Goal: Transaction & Acquisition: Purchase product/service

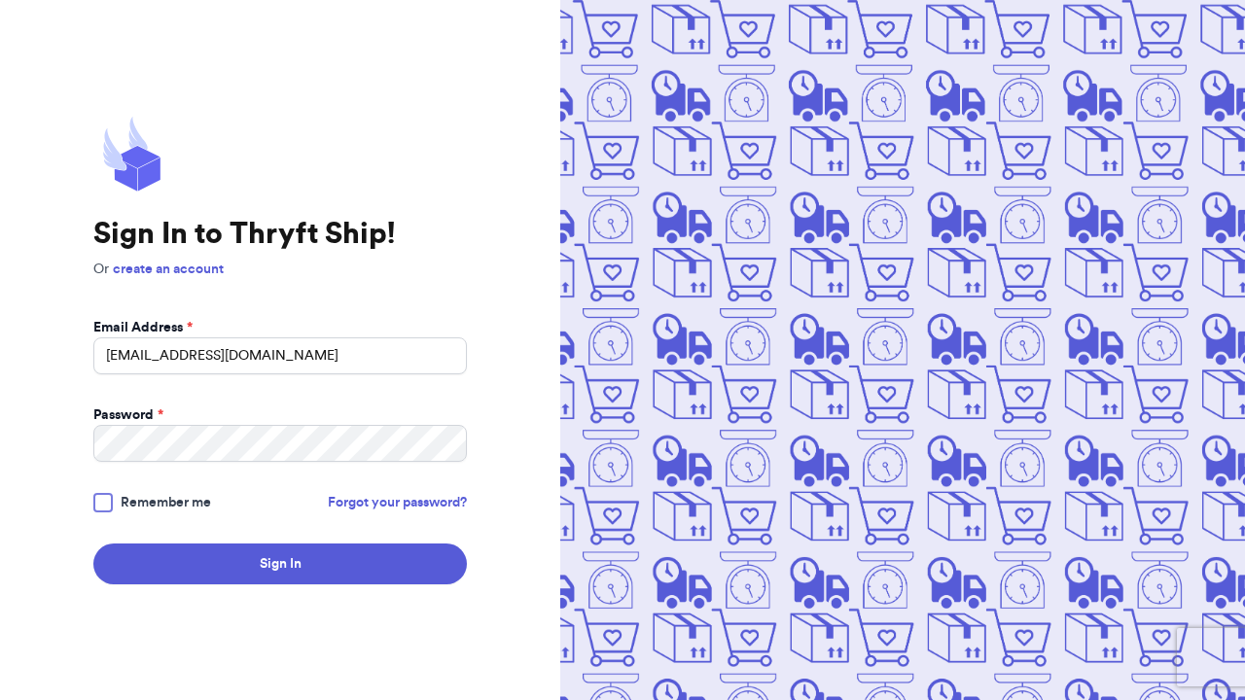
click at [265, 600] on div "Sign In to Thryft Ship! Or create an account Email Address * [EMAIL_ADDRESS][DO…" at bounding box center [280, 350] width 560 height 700
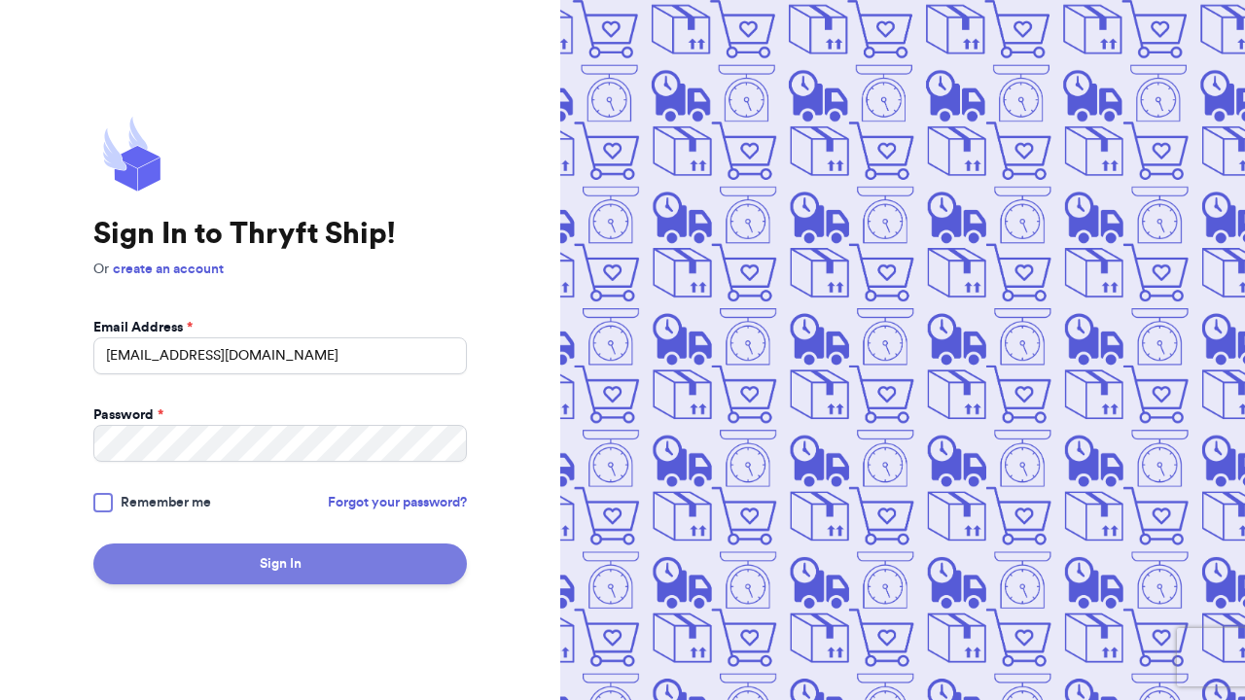
click at [279, 558] on button "Sign In" at bounding box center [279, 564] width 373 height 41
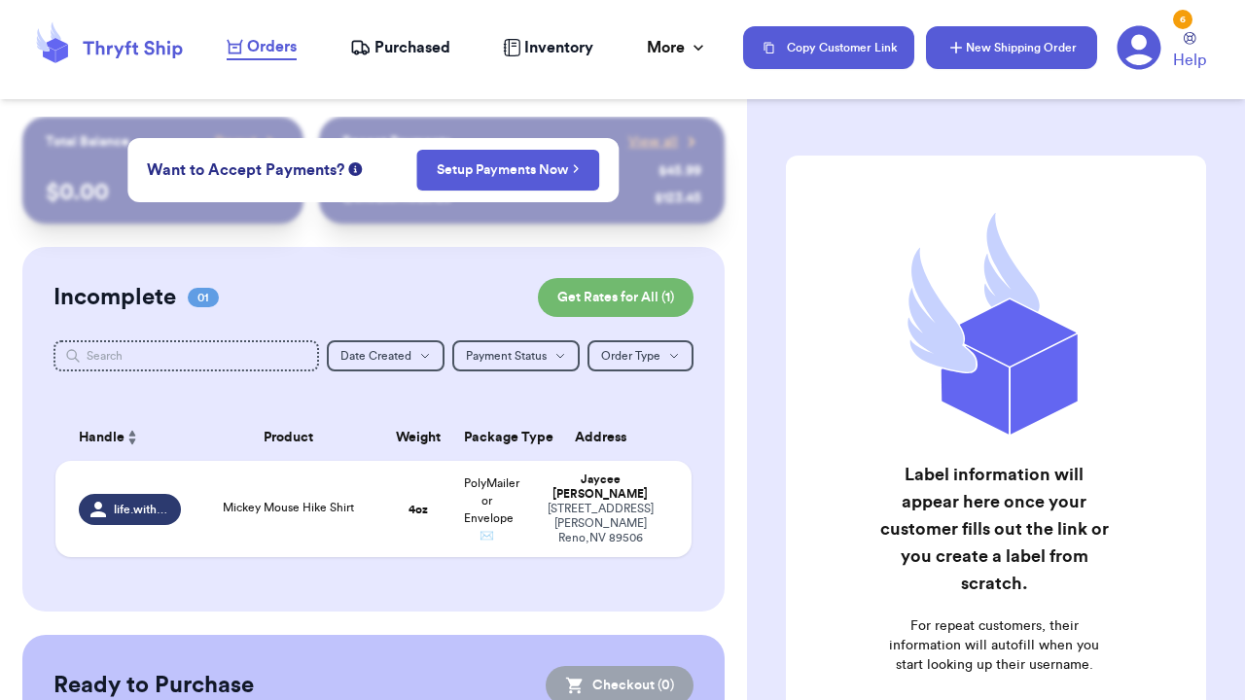
click at [1040, 51] on button "New Shipping Order" at bounding box center [1011, 47] width 171 height 43
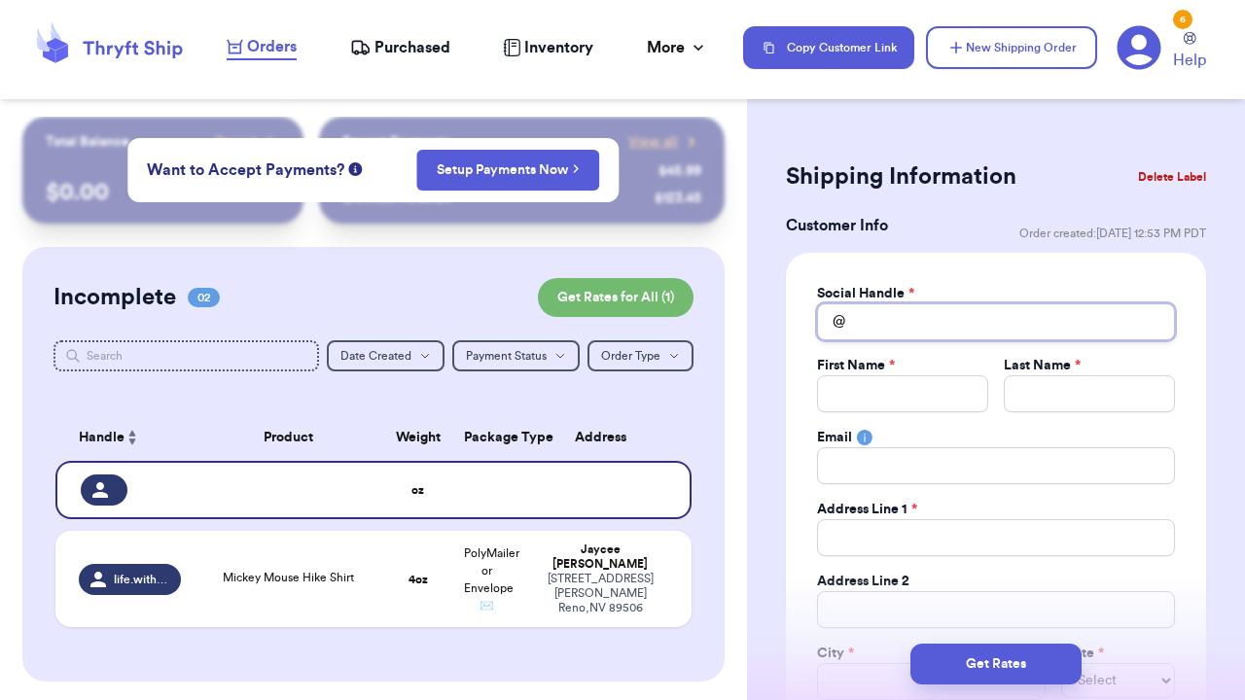
click at [940, 320] on input "Total Amount Paid" at bounding box center [996, 321] width 358 height 37
type input "v"
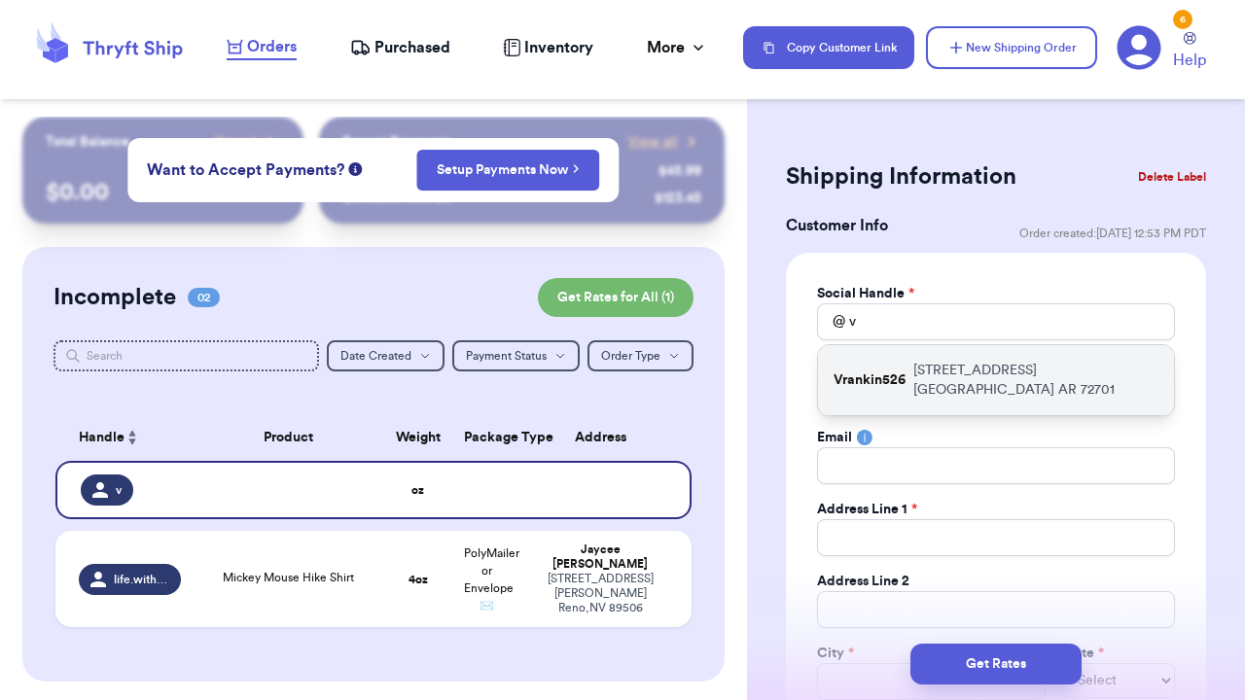
click at [957, 375] on p "[STREET_ADDRESS]" at bounding box center [1035, 380] width 245 height 39
type input "Vrankin526"
type input "[PERSON_NAME]"
type input "[EMAIL_ADDRESS][DOMAIN_NAME]"
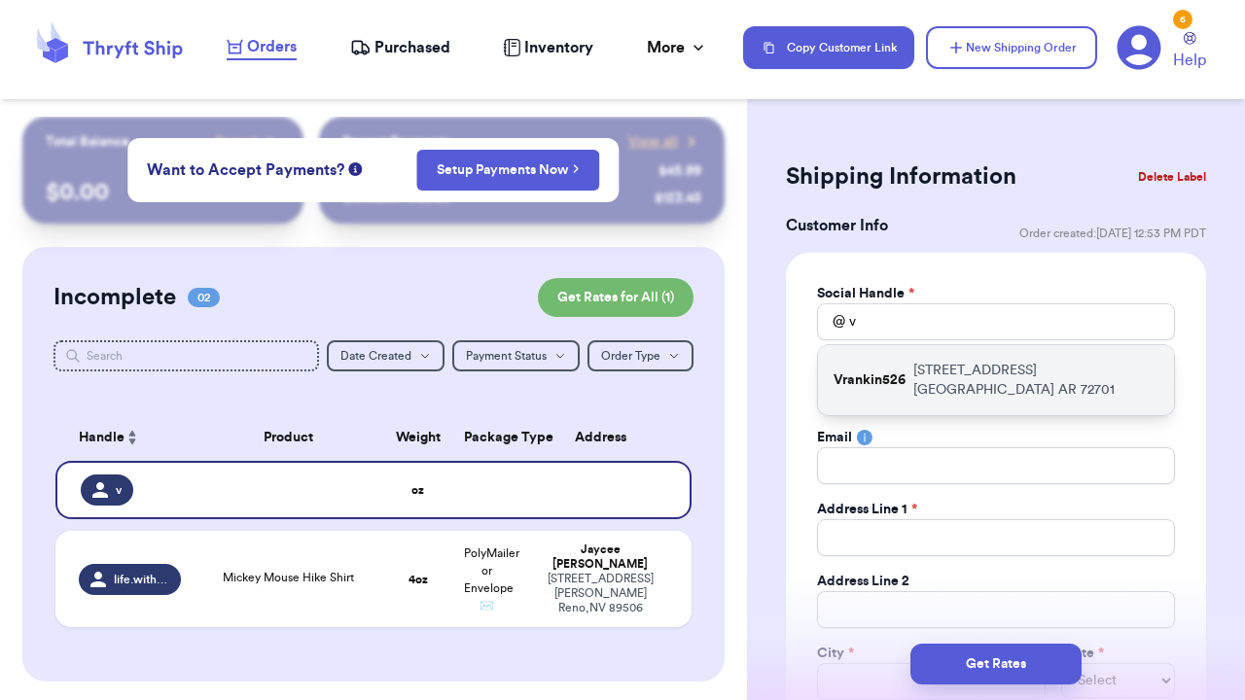
type input "[STREET_ADDRESS]"
type input "[GEOGRAPHIC_DATA]"
select select "AR"
type input "72701"
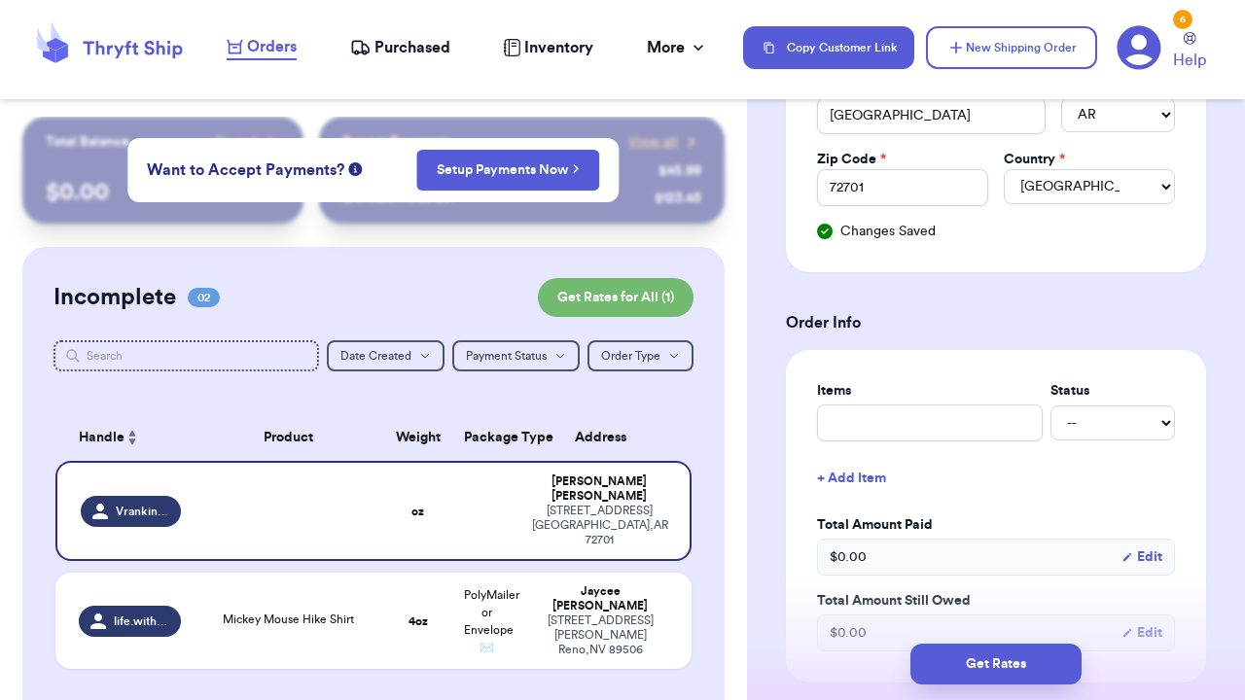
scroll to position [570, 0]
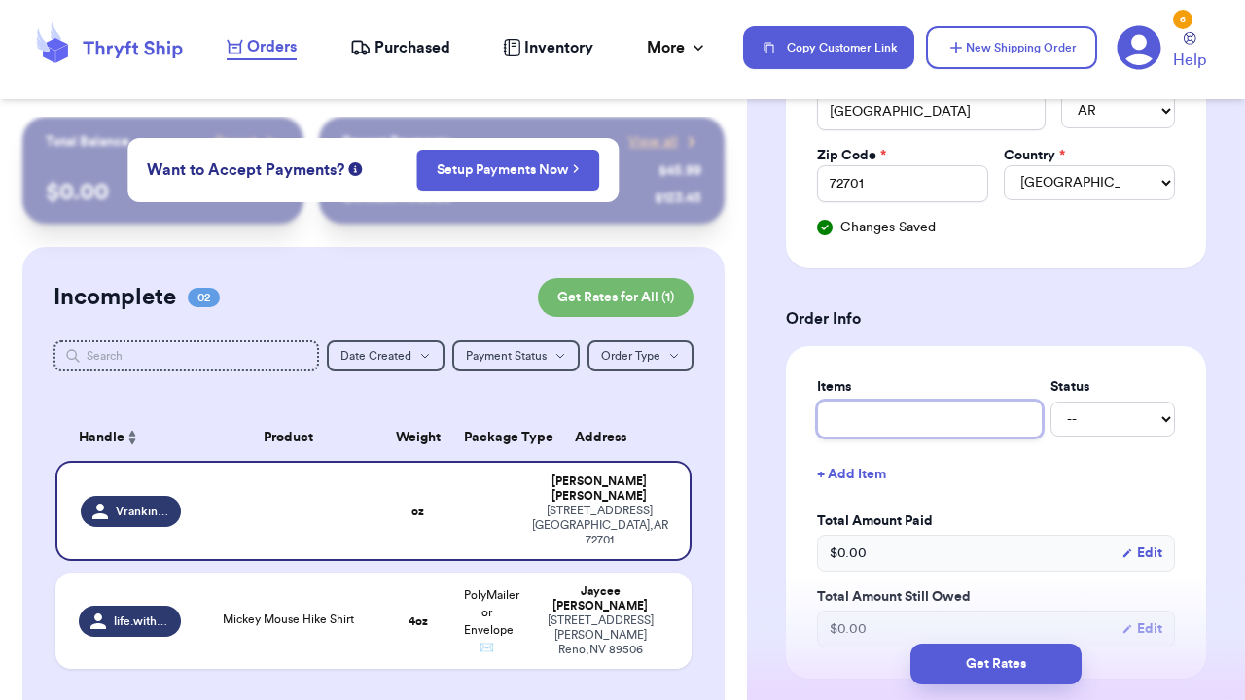
type input "F"
type input "Fl"
type input "Flo"
type input "Flow"
type input "[PERSON_NAME]"
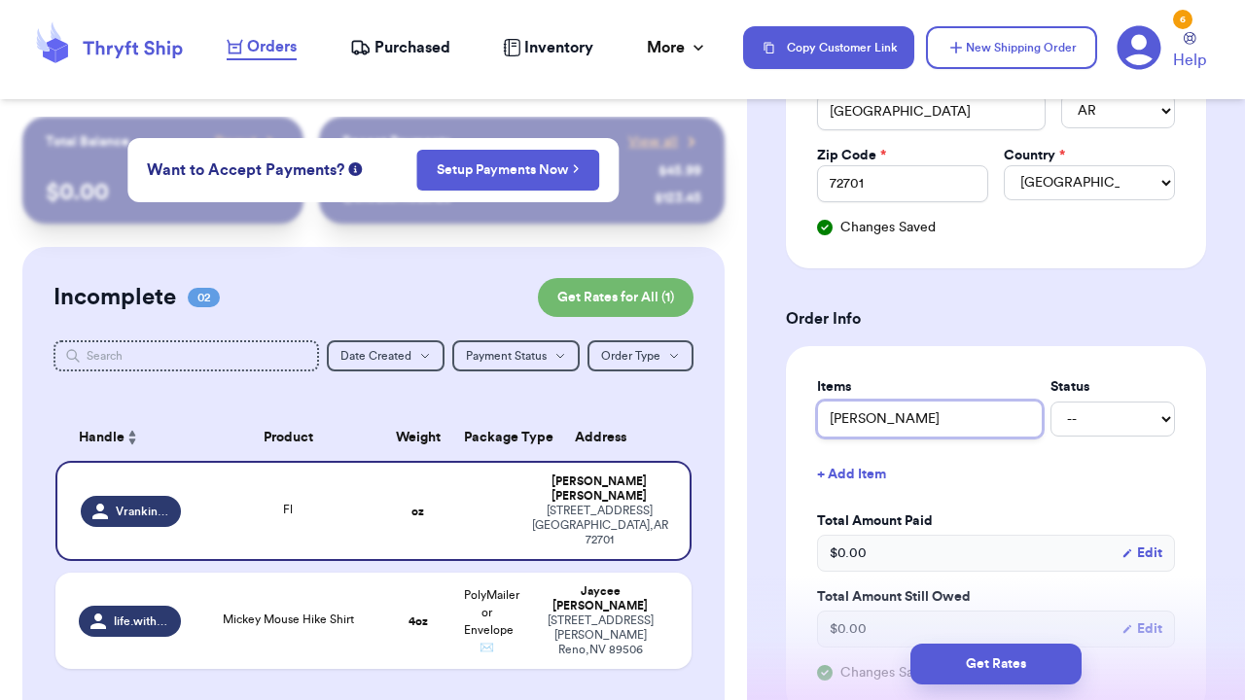
type input "Flower"
type input "Flower J"
type input "Flower JA"
type input "Flower JAc"
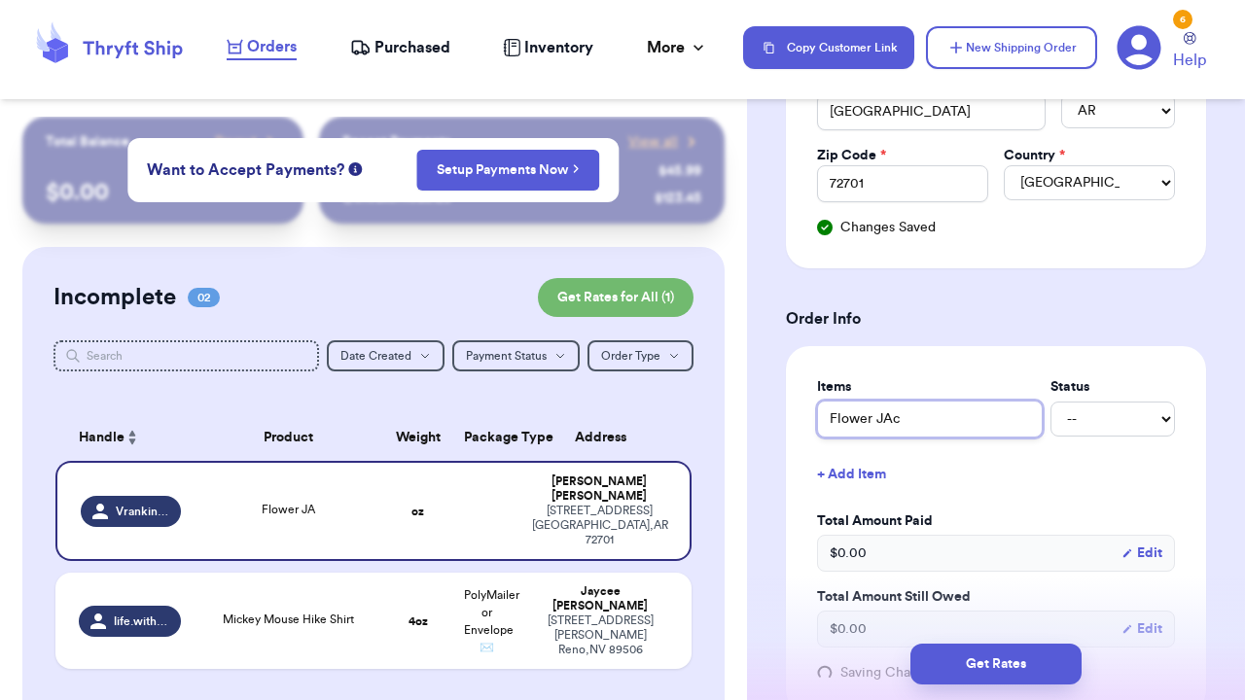
type input "Flower JAck"
type input "Flower JAcke"
type input "Flower JAcket"
type input "Flower JAcke"
type input "Flower JAck"
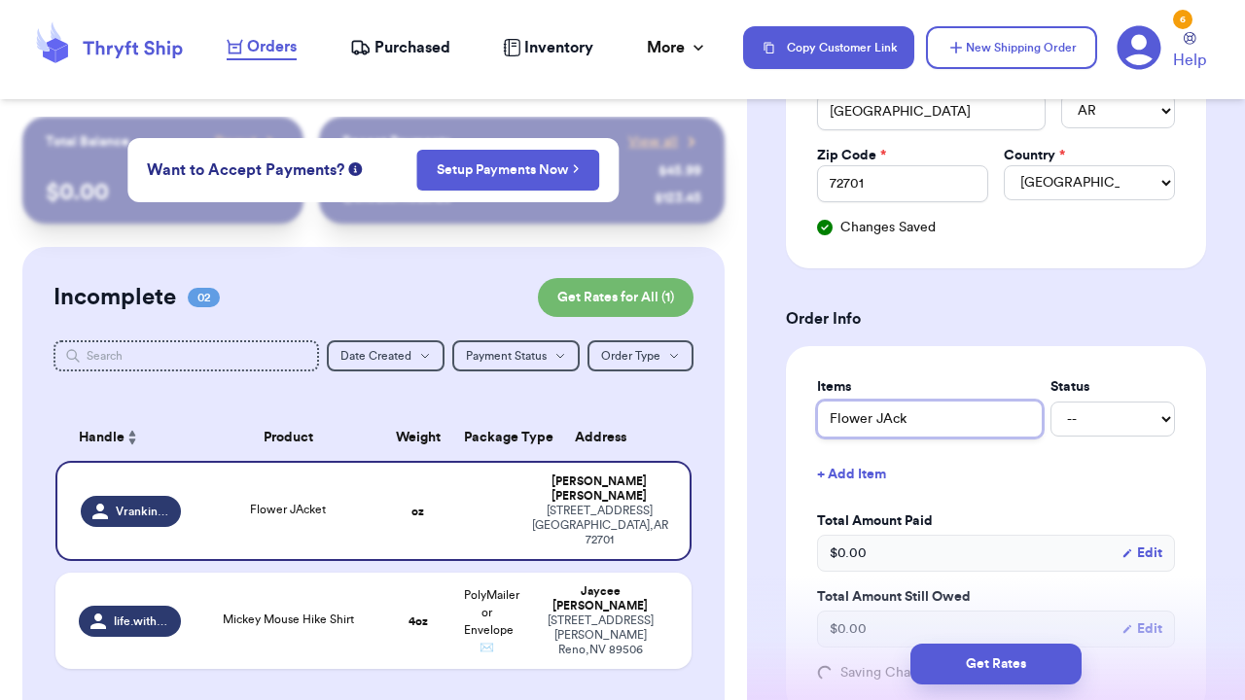
type input "Flower JAc"
type input "Flower JA"
type input "Flower J"
type input "Flower Ja"
type input "Flower Jac"
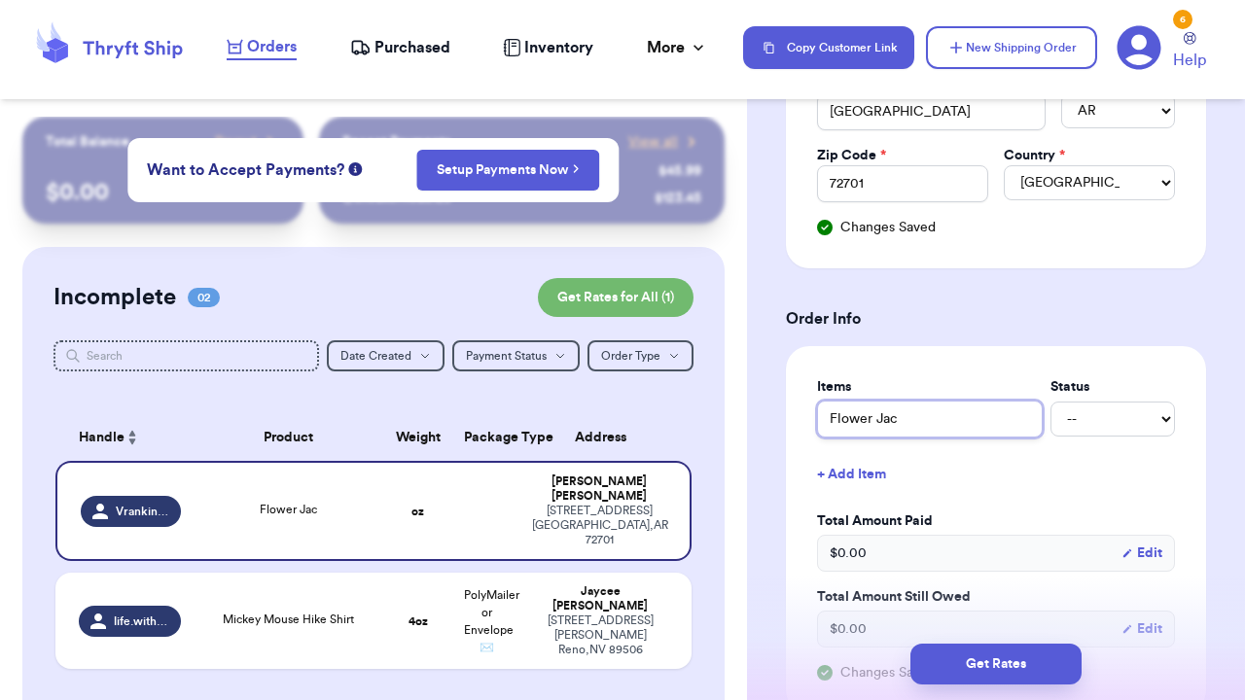
type input "Flower Jack"
type input "Flower Jacke"
type input "Flower Jacket"
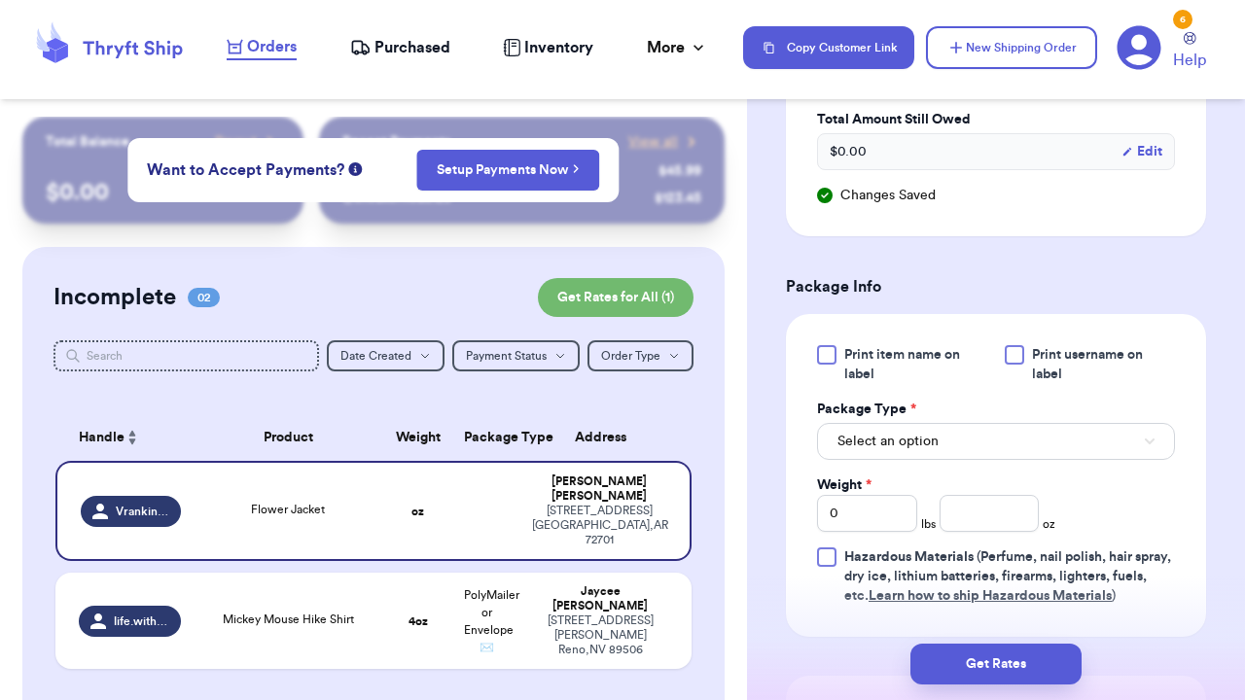
scroll to position [1071, 0]
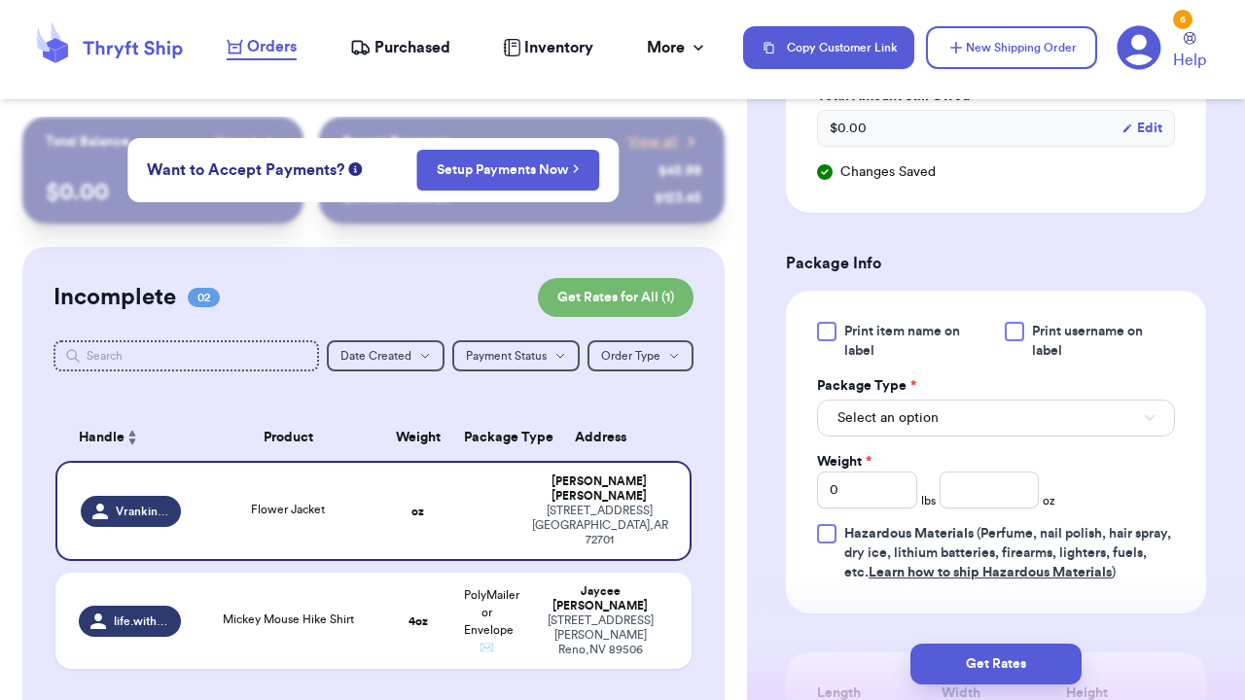
type input "Flower Jacket"
click at [882, 409] on span "Select an option" at bounding box center [887, 417] width 101 height 19
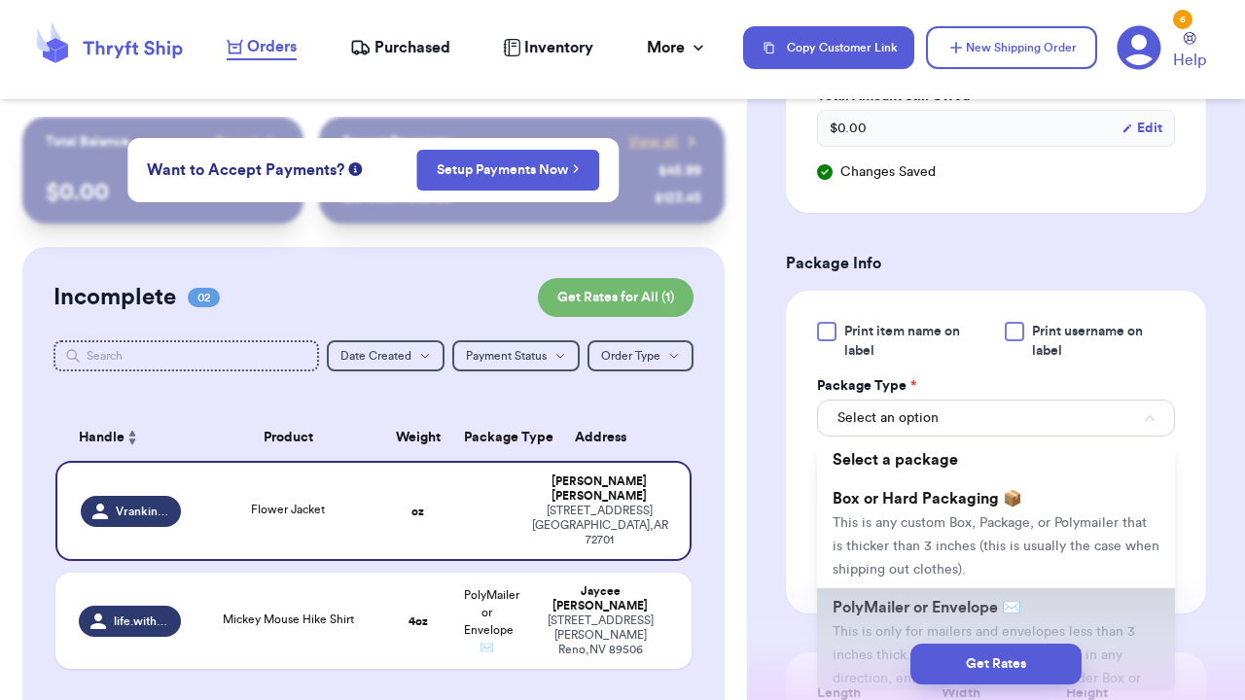
scroll to position [135, 0]
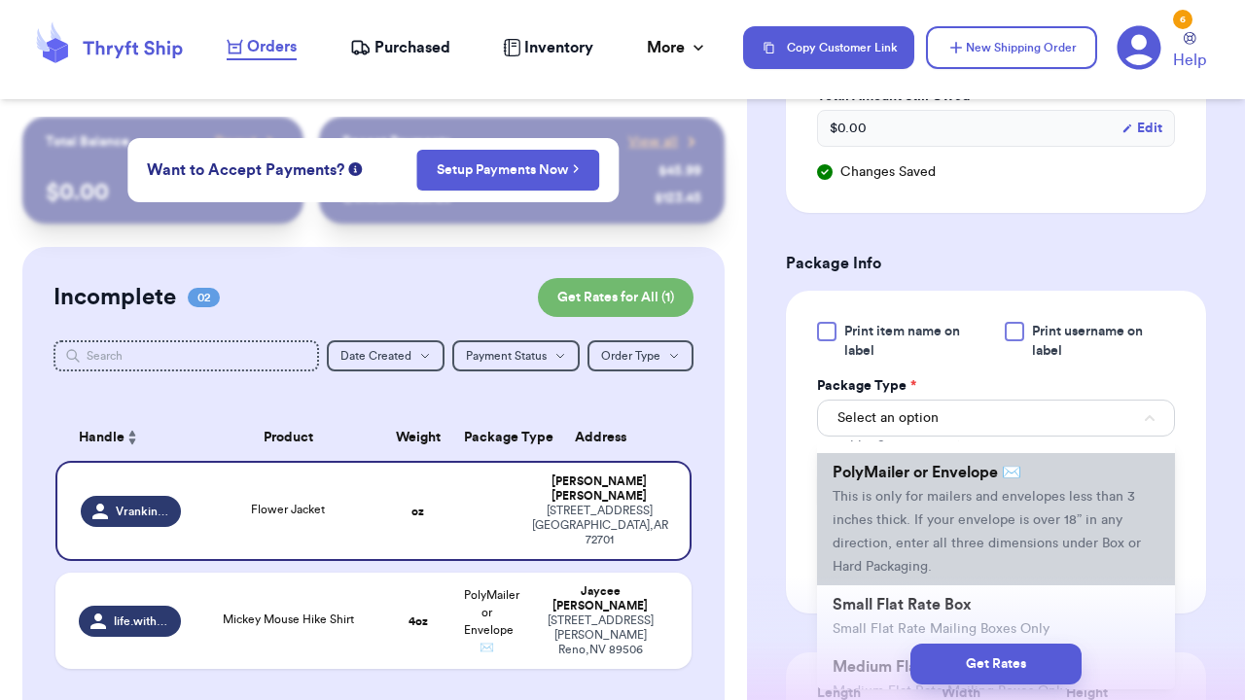
click at [916, 506] on span "This is only for mailers and envelopes less than 3 inches thick. If your envelo…" at bounding box center [986, 532] width 308 height 84
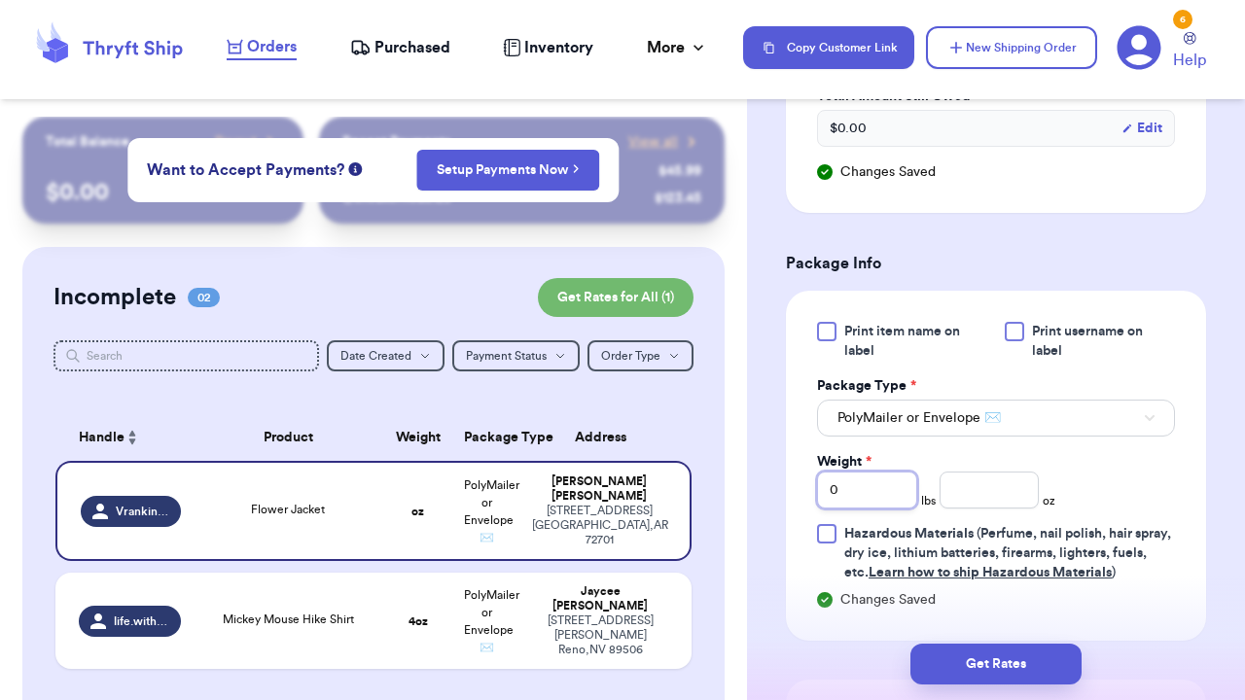
click at [876, 500] on input "0" at bounding box center [867, 490] width 100 height 37
click at [1004, 487] on input "number" at bounding box center [989, 490] width 100 height 37
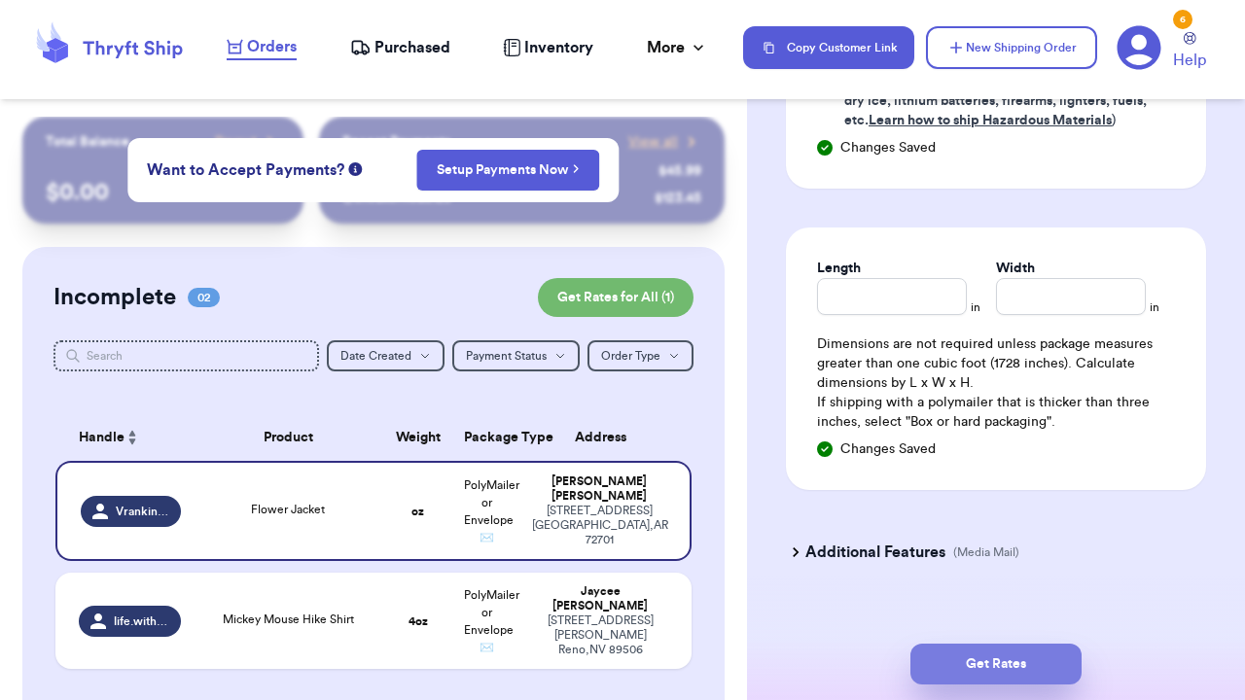
type input "10"
click at [997, 660] on button "Get Rates" at bounding box center [995, 664] width 171 height 41
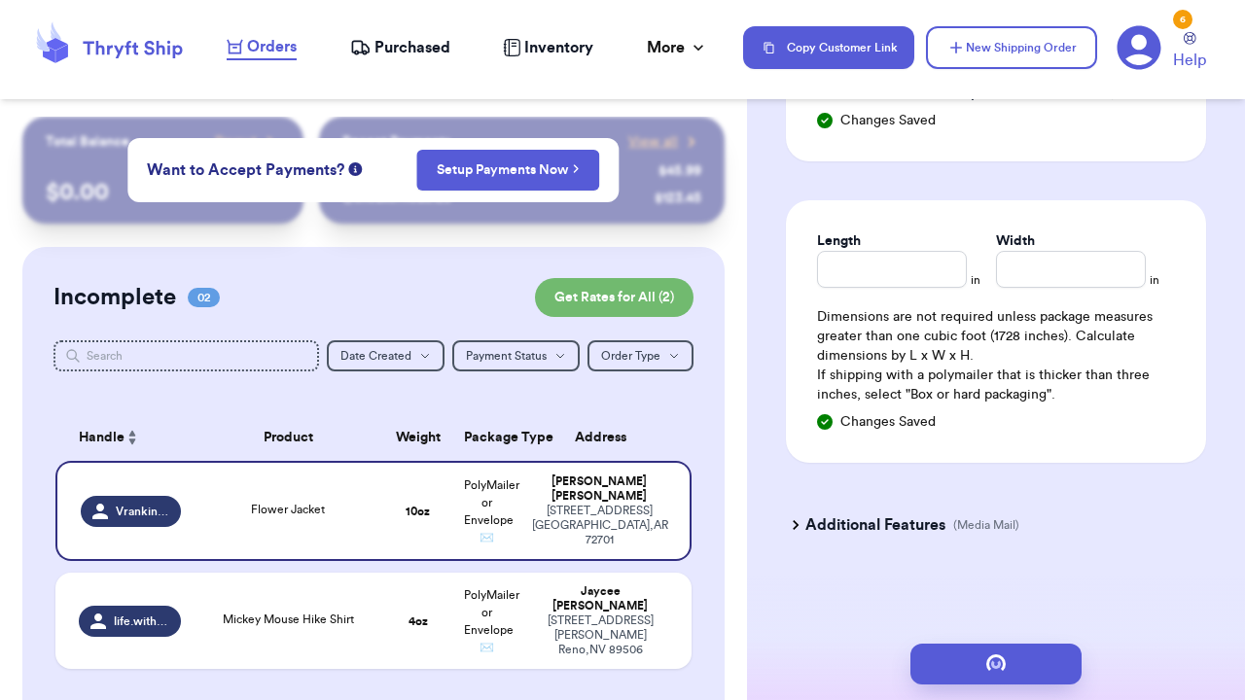
scroll to position [0, 0]
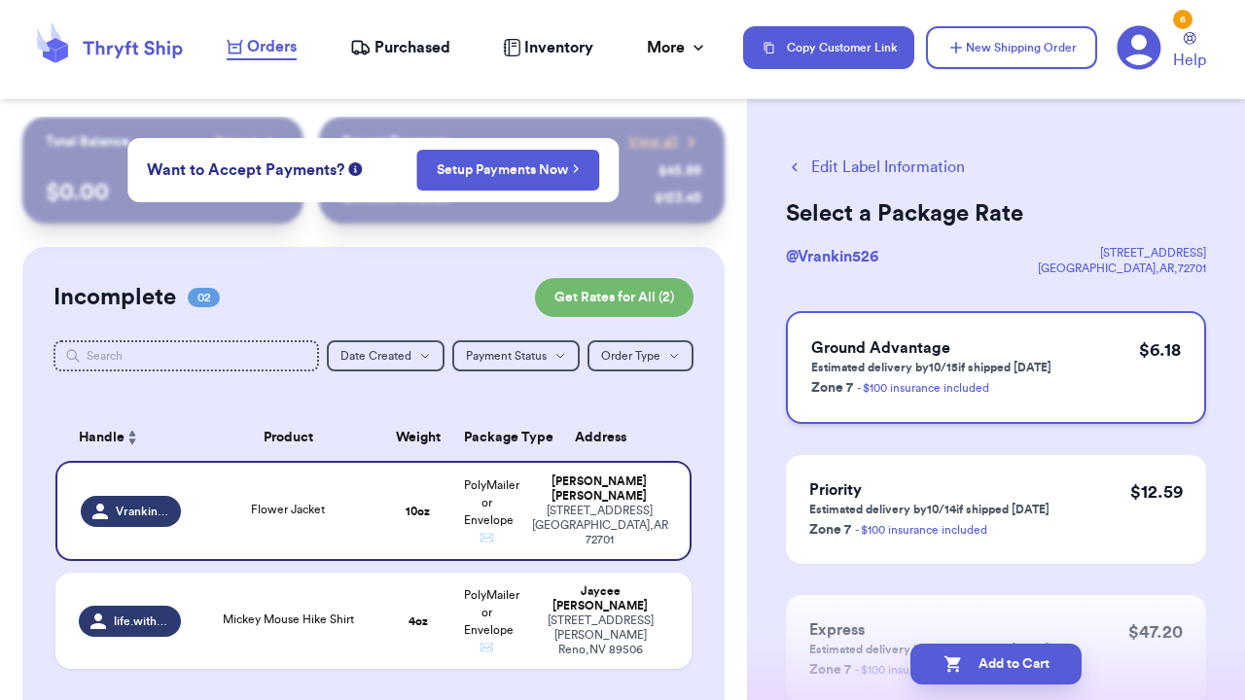
click at [987, 345] on h3 "Ground Advantage" at bounding box center [931, 347] width 240 height 23
click at [984, 655] on button "Add to Cart" at bounding box center [995, 664] width 171 height 41
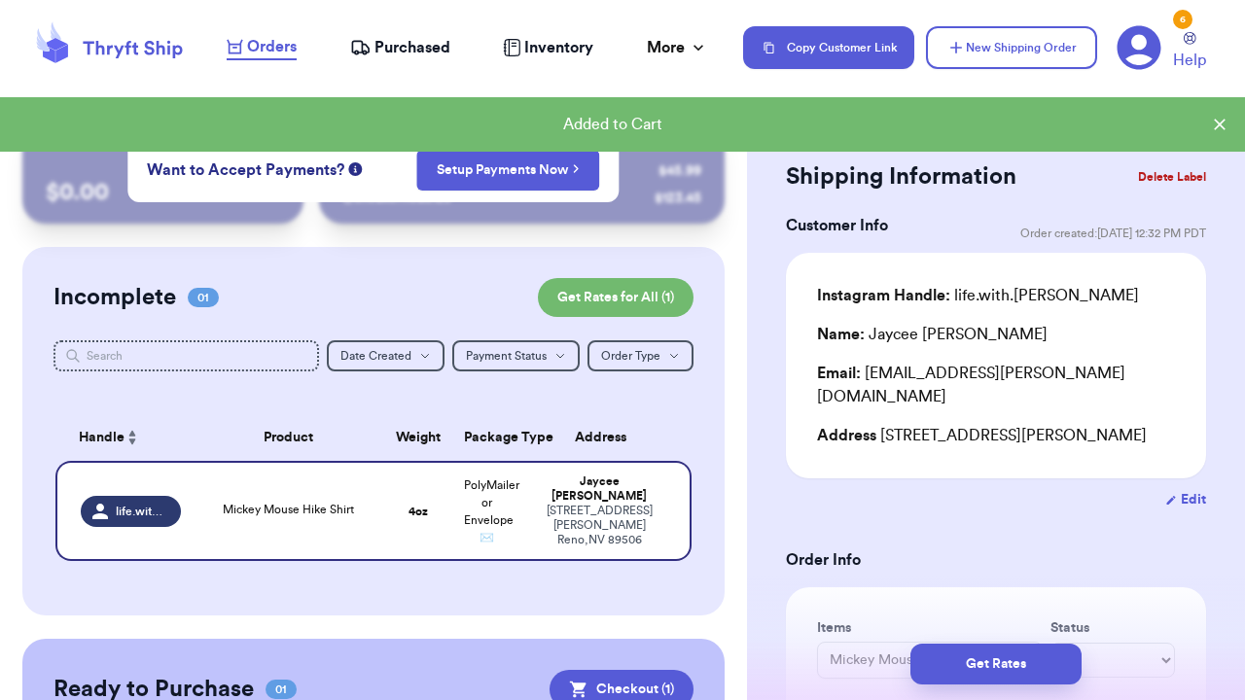
scroll to position [4, 0]
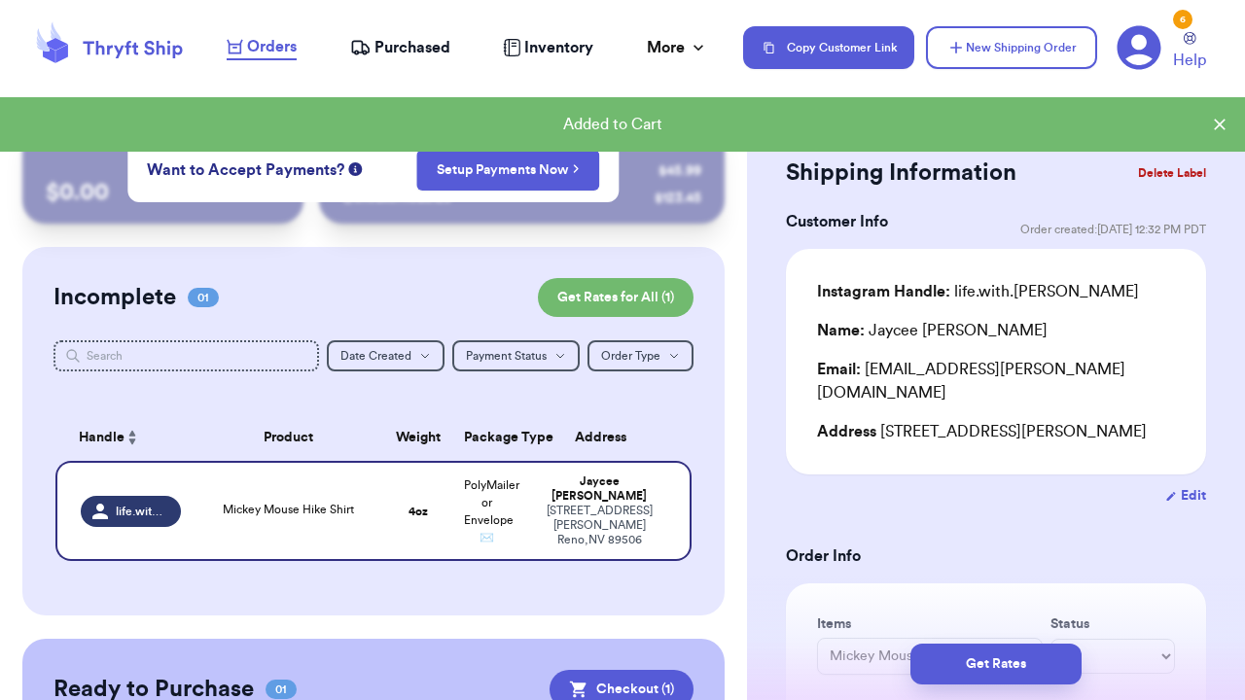
click at [1160, 173] on button "Delete Label" at bounding box center [1172, 173] width 84 height 43
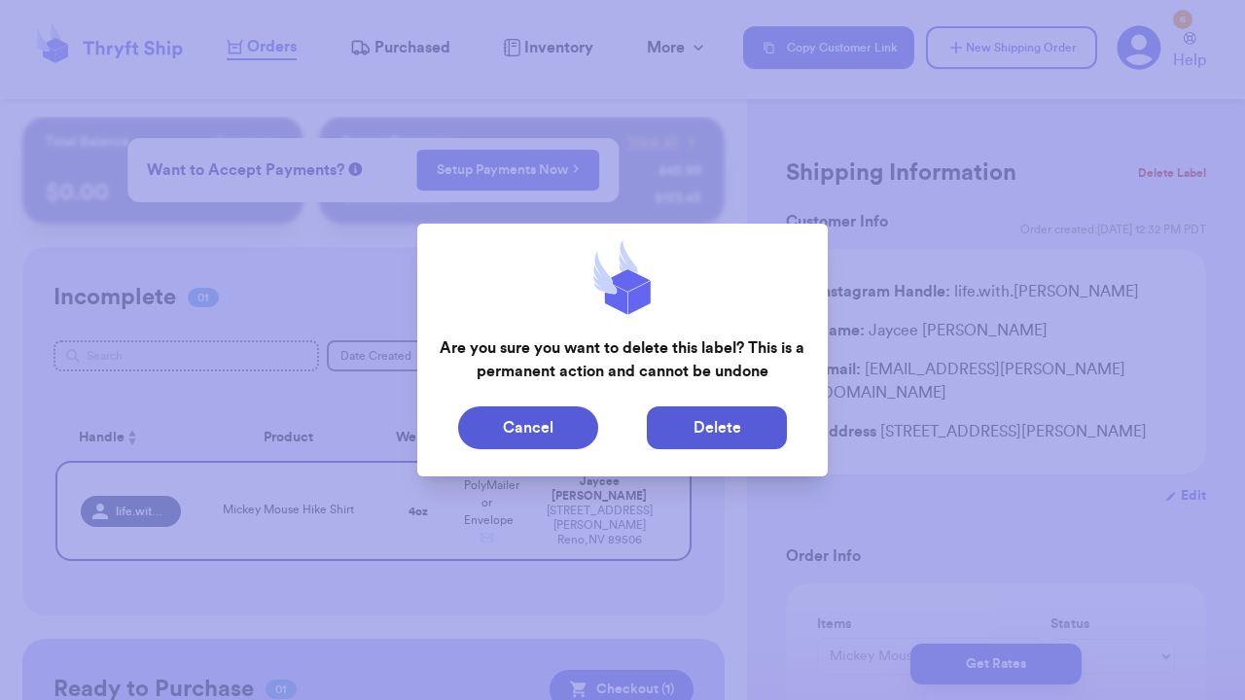
click at [721, 433] on button "Delete" at bounding box center [717, 428] width 140 height 43
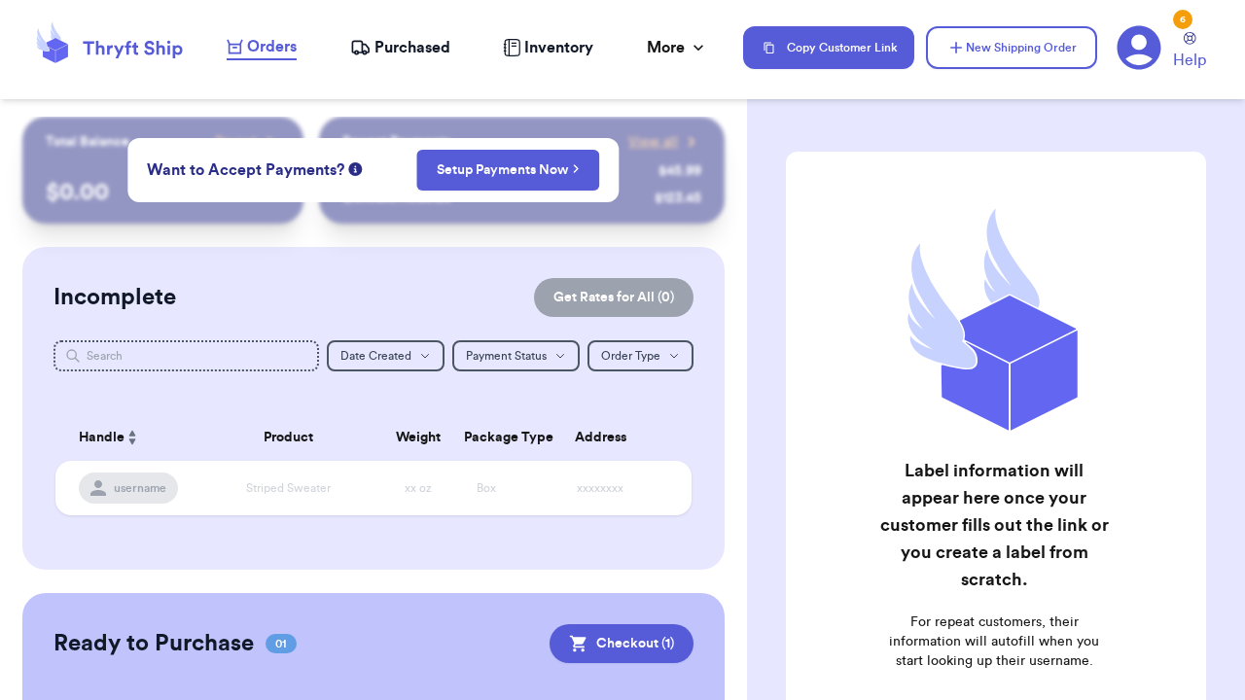
scroll to position [294, 0]
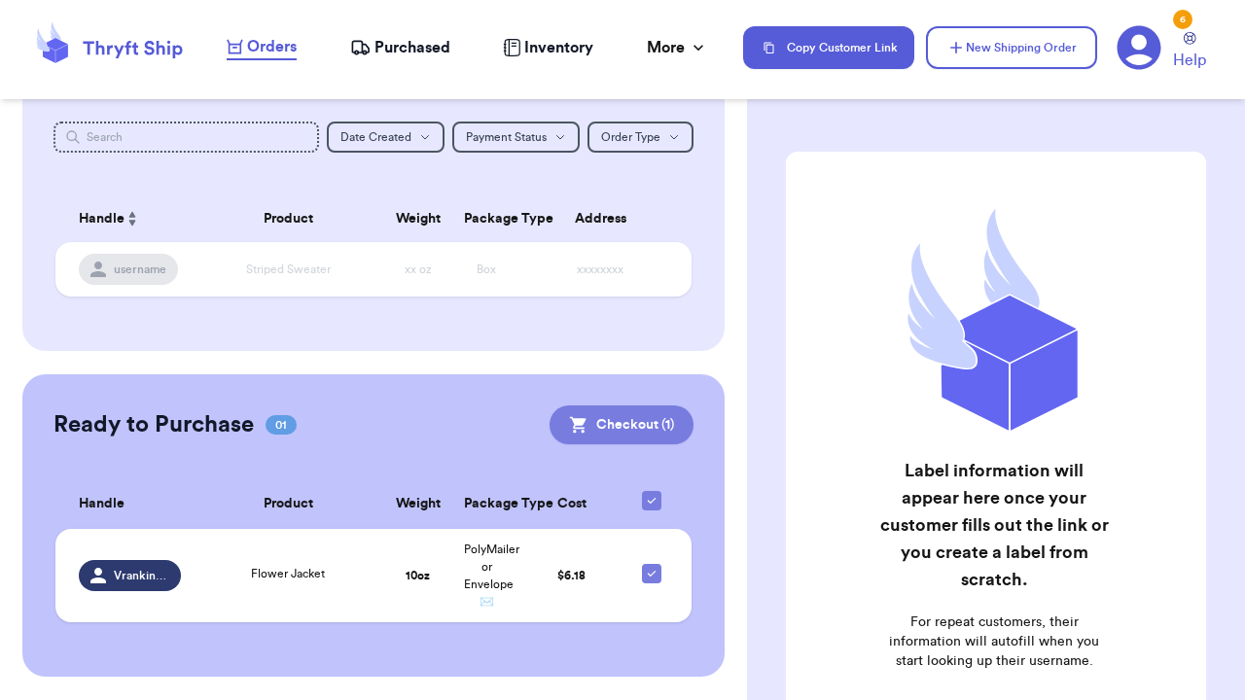
click at [549, 406] on button "Checkout ( 1 )" at bounding box center [621, 425] width 144 height 39
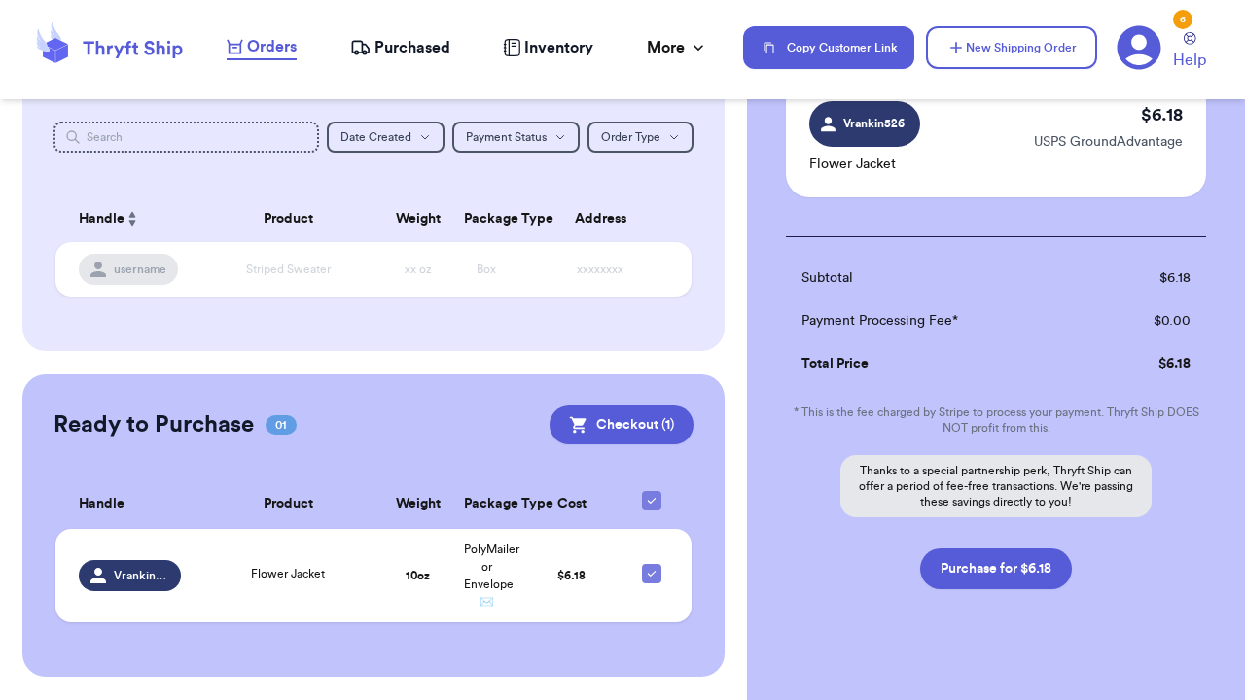
scroll to position [189, 0]
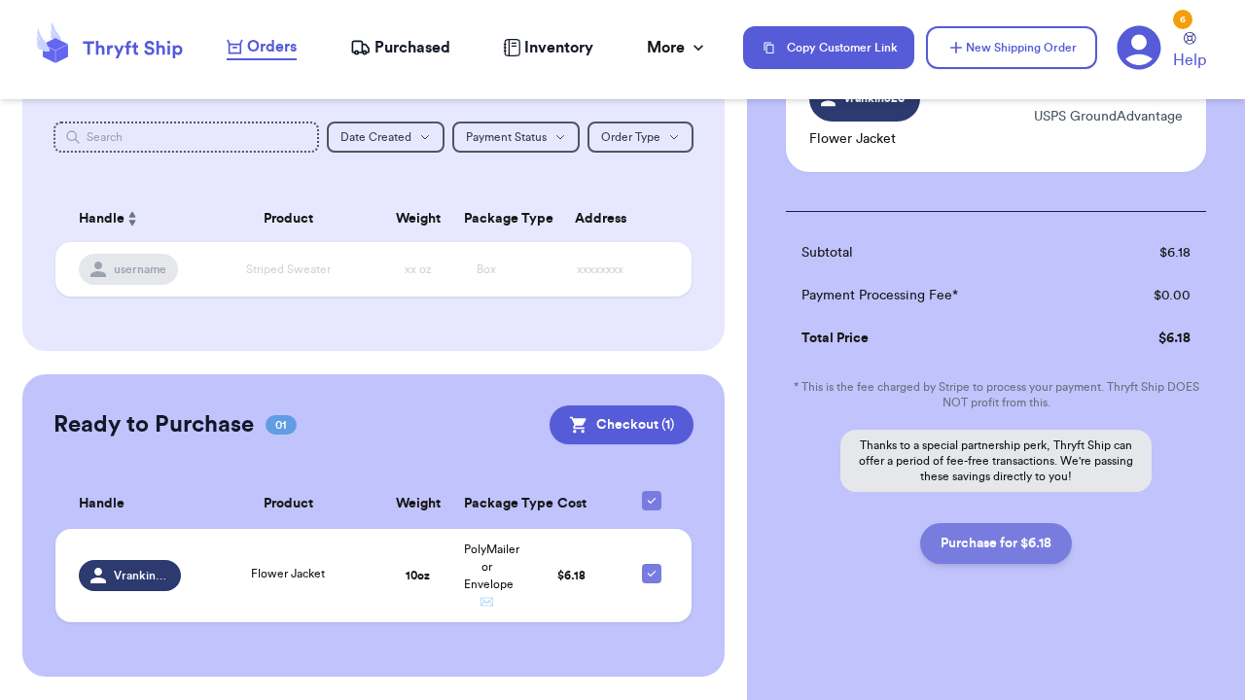
click at [983, 549] on button "Purchase for $6.18" at bounding box center [996, 543] width 152 height 41
checkbox input "false"
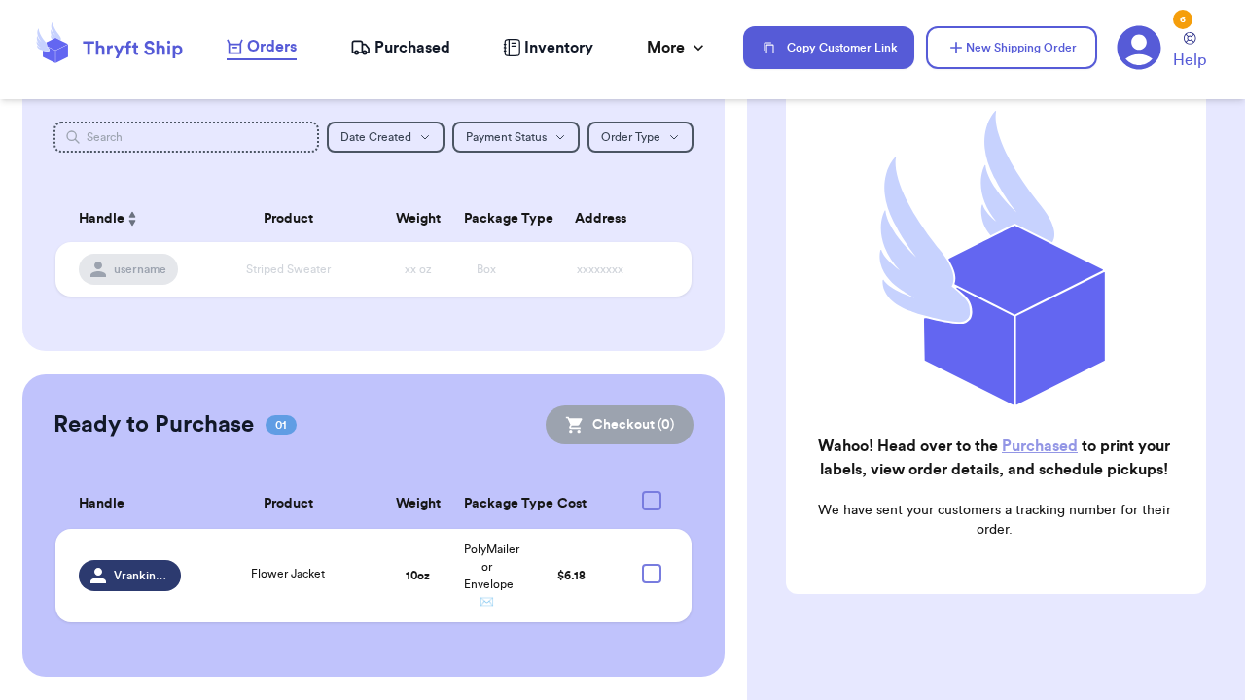
checkbox input "true"
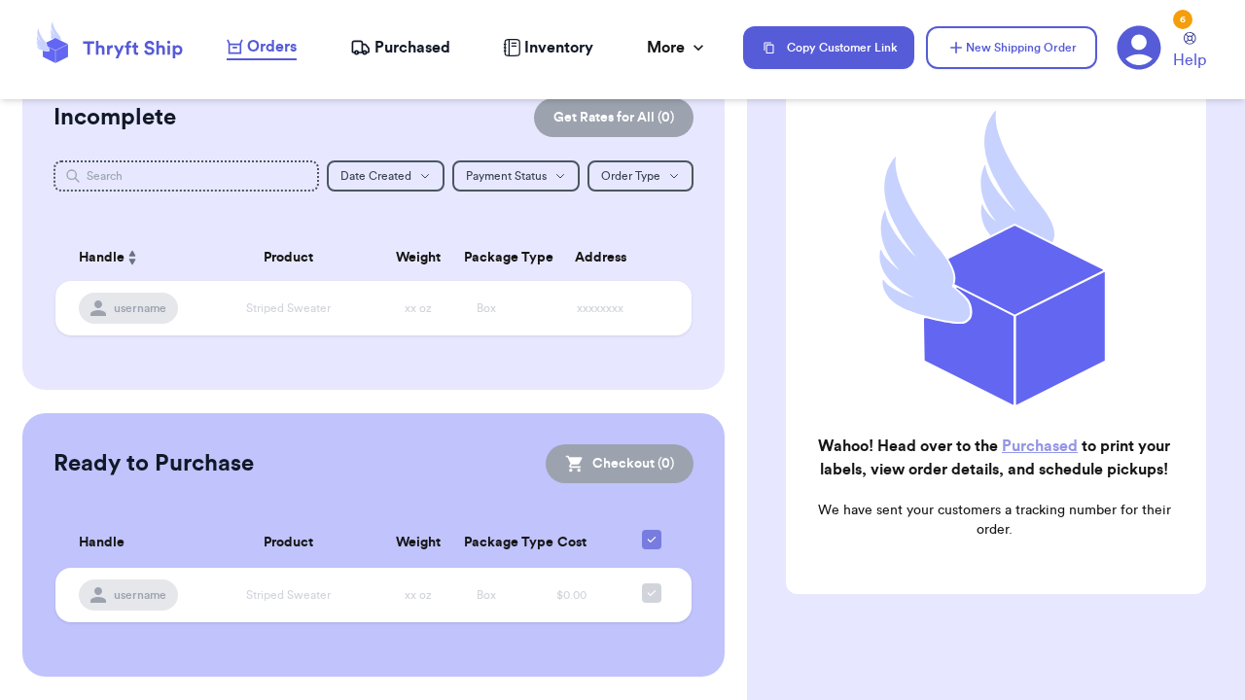
click at [406, 51] on span "Purchased" at bounding box center [412, 47] width 76 height 23
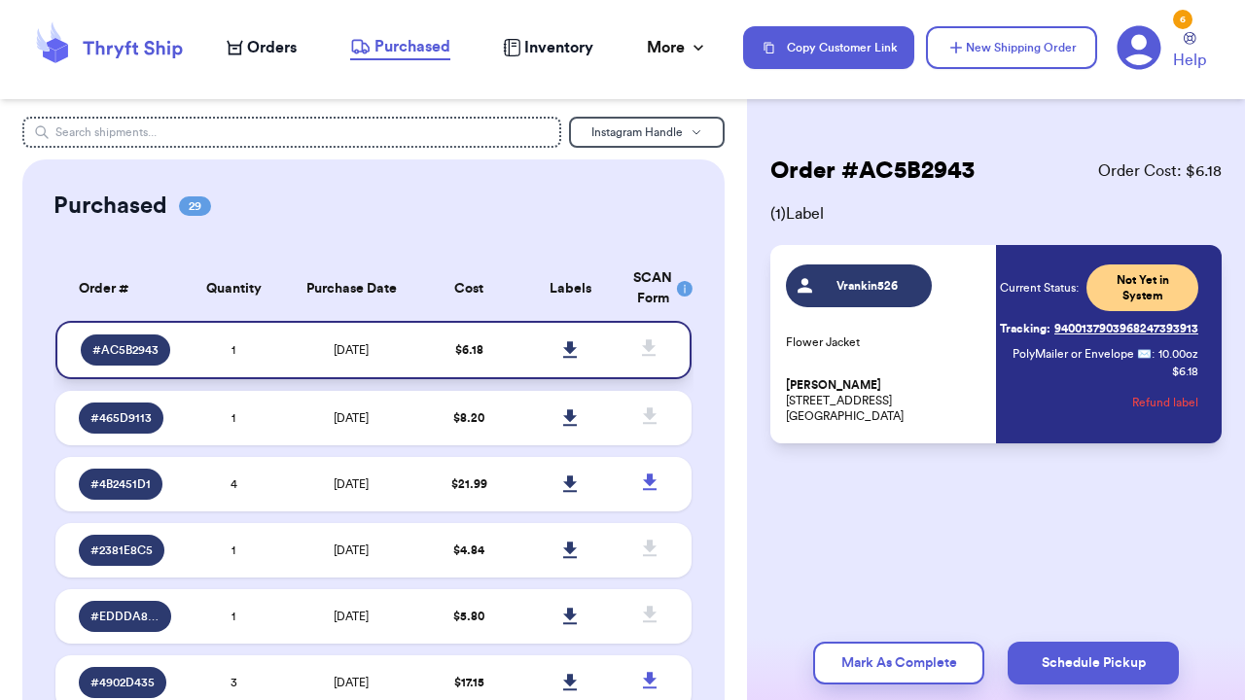
click at [563, 359] on icon at bounding box center [570, 350] width 15 height 18
